Goal: Use online tool/utility: Use online tool/utility

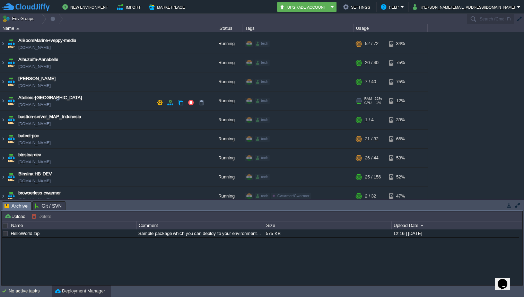
scroll to position [165, 0]
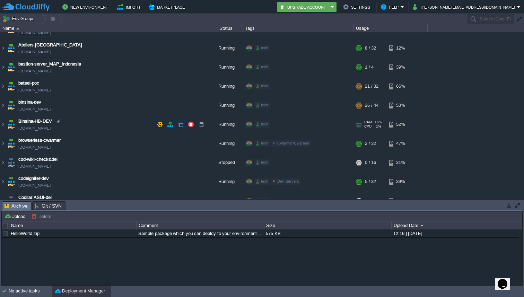
click at [7, 122] on img at bounding box center [11, 124] width 10 height 19
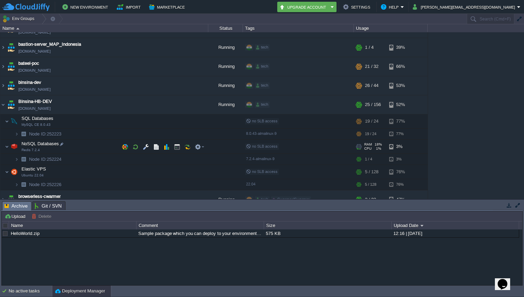
scroll to position [186, 0]
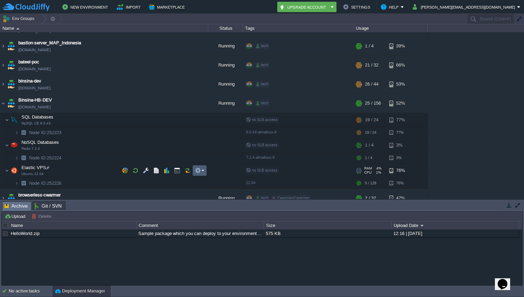
click at [199, 170] on button "button" at bounding box center [198, 170] width 6 height 6
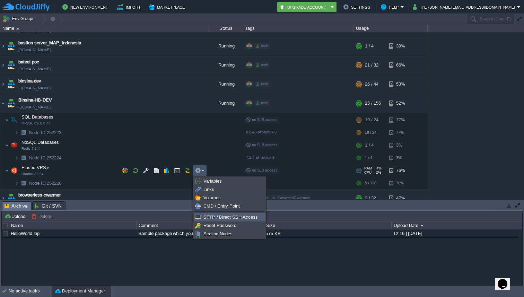
click at [216, 214] on link "SFTP / Direct SSH Access" at bounding box center [229, 217] width 71 height 8
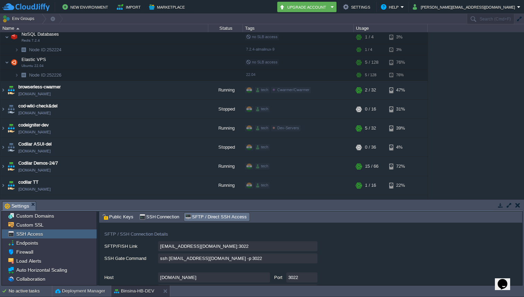
scroll to position [56, 0]
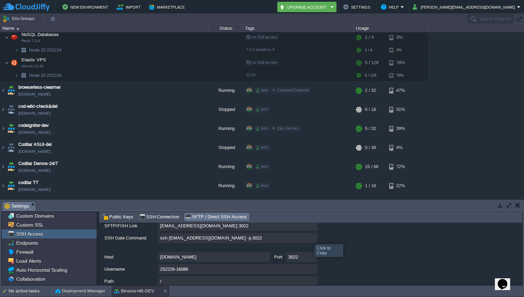
click at [310, 238] on input "ssh [EMAIL_ADDRESS][DOMAIN_NAME] -p 3022" at bounding box center [237, 238] width 159 height 10
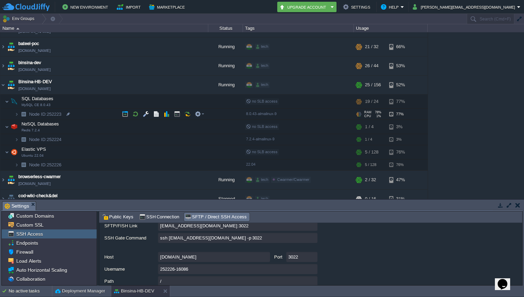
scroll to position [196, 0]
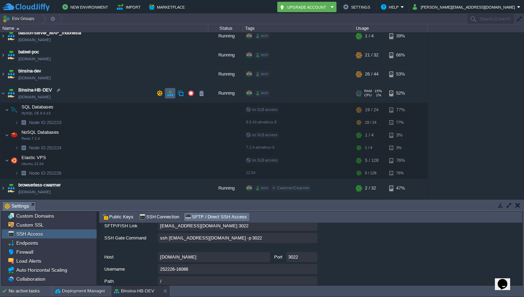
click at [170, 93] on button "button" at bounding box center [170, 93] width 6 height 6
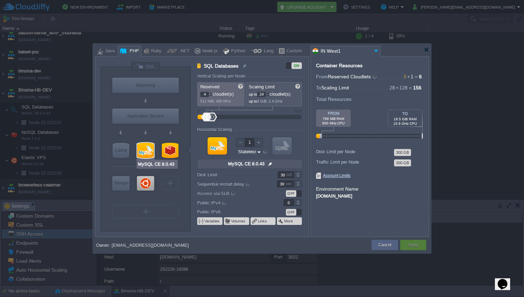
type input "Redis 7.2.4"
click at [169, 150] on div at bounding box center [170, 150] width 17 height 15
type input "NoSQL Databases"
type input "1"
type input "4"
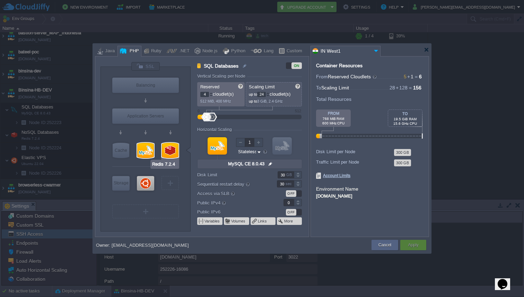
type input "Redis 7.2.4"
type input "null"
type input "7.2.4-almalinux-9"
click at [174, 150] on div at bounding box center [170, 150] width 17 height 15
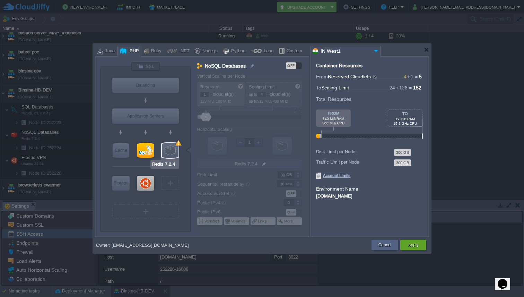
click at [174, 150] on div at bounding box center [170, 150] width 17 height 15
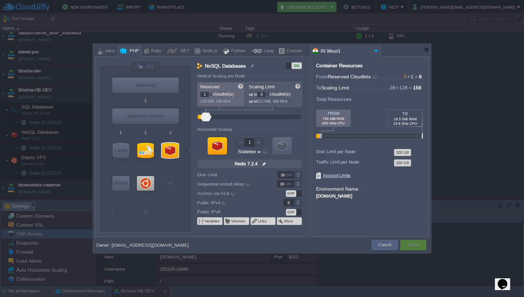
click at [269, 93] on div at bounding box center [267, 93] width 3 height 2
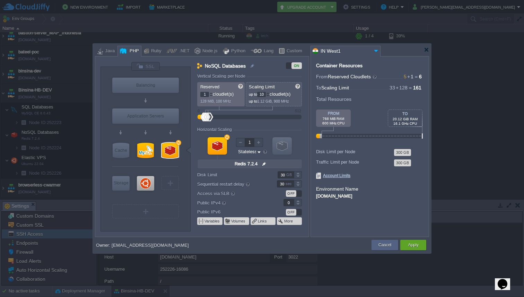
click at [269, 93] on div at bounding box center [267, 93] width 3 height 2
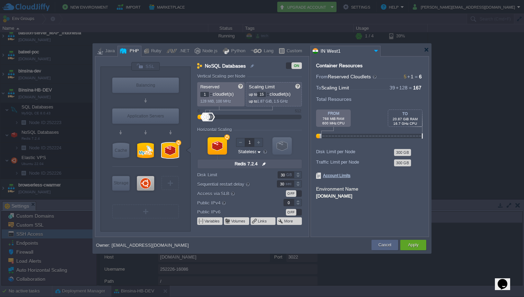
click at [269, 93] on div at bounding box center [267, 93] width 3 height 2
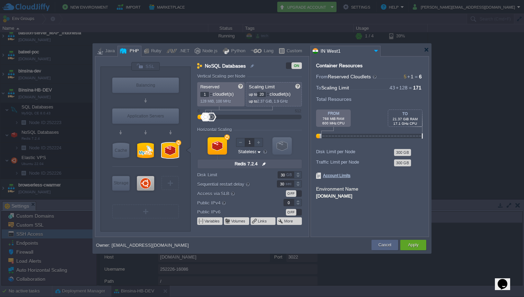
click at [269, 93] on div at bounding box center [267, 93] width 3 height 2
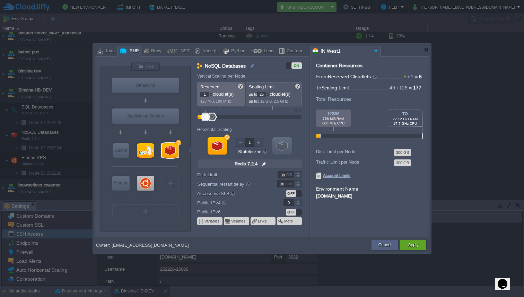
click at [269, 93] on div at bounding box center [267, 93] width 3 height 2
type input "24"
click at [269, 95] on div at bounding box center [267, 96] width 3 height 2
click at [407, 246] on div "Apply" at bounding box center [413, 245] width 16 height 10
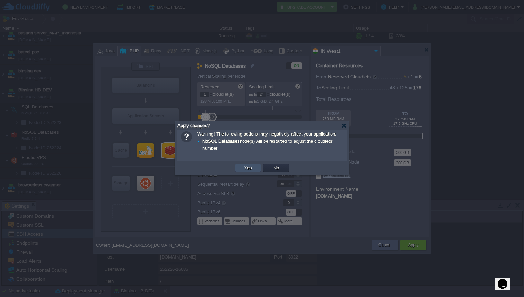
click at [251, 171] on button "Yes" at bounding box center [248, 167] width 12 height 6
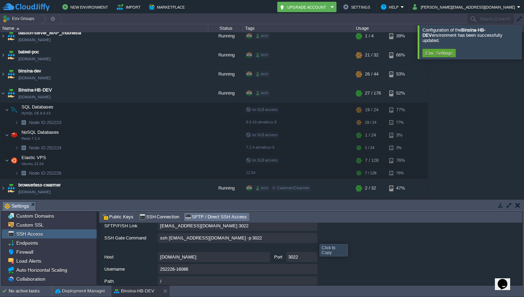
click at [314, 238] on input "ssh [EMAIL_ADDRESS][DOMAIN_NAME] -p 3022" at bounding box center [237, 238] width 159 height 10
click at [314, 239] on input "ssh [EMAIL_ADDRESS][DOMAIN_NAME] -p 3022" at bounding box center [237, 238] width 159 height 10
click at [195, 238] on input "ssh [EMAIL_ADDRESS][DOMAIN_NAME] -p 3022" at bounding box center [237, 238] width 159 height 10
click at [314, 239] on input "ssh [EMAIL_ADDRESS][DOMAIN_NAME] -p 3022" at bounding box center [237, 238] width 159 height 10
